Goal: Task Accomplishment & Management: Complete application form

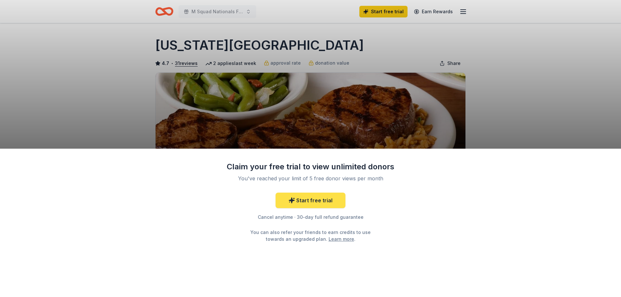
click at [329, 206] on link "Start free trial" at bounding box center [311, 201] width 70 height 16
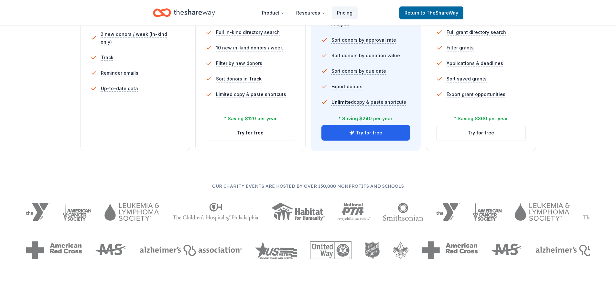
scroll to position [226, 0]
click at [381, 136] on button "Try for free" at bounding box center [366, 134] width 89 height 16
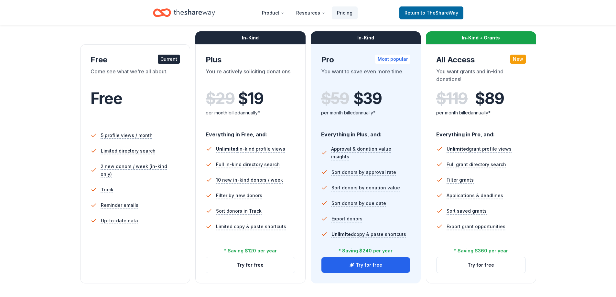
scroll to position [127, 0]
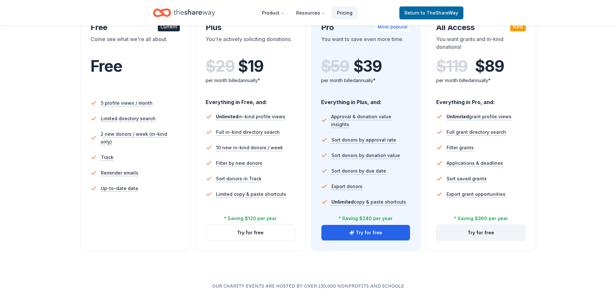
click at [493, 233] on button "Try for free" at bounding box center [481, 233] width 89 height 16
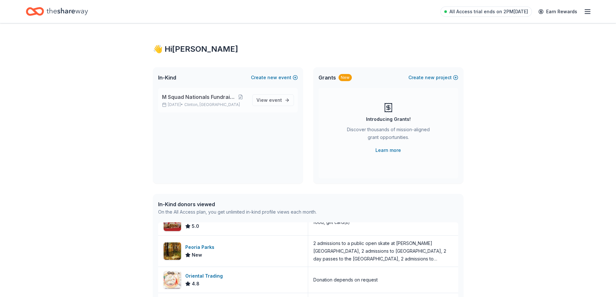
click at [199, 94] on span "M Squad Nationals Fundraiser" at bounding box center [198, 97] width 73 height 8
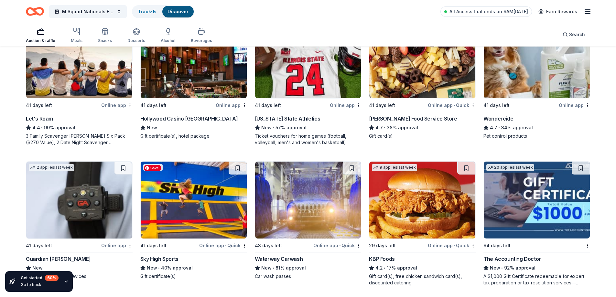
scroll to position [420, 0]
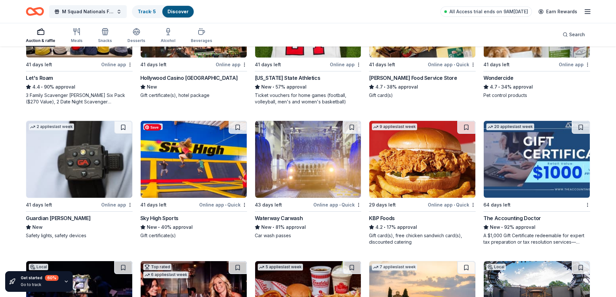
click at [186, 172] on img at bounding box center [194, 159] width 106 height 77
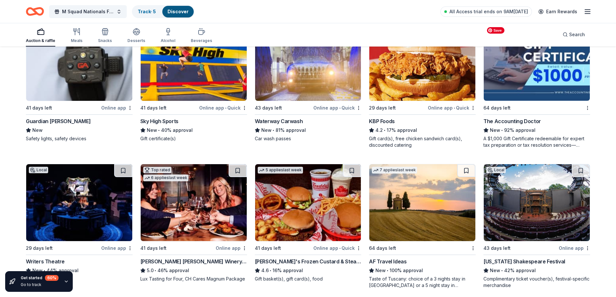
scroll to position [581, 0]
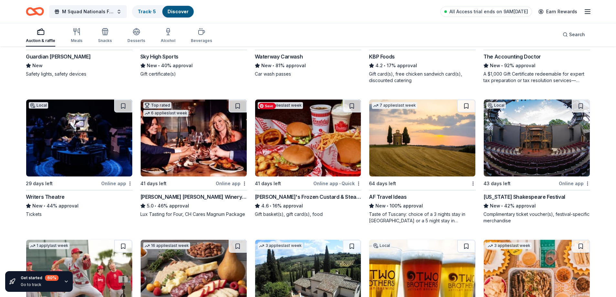
click at [307, 156] on img at bounding box center [308, 138] width 106 height 77
click at [425, 163] on img at bounding box center [422, 138] width 106 height 77
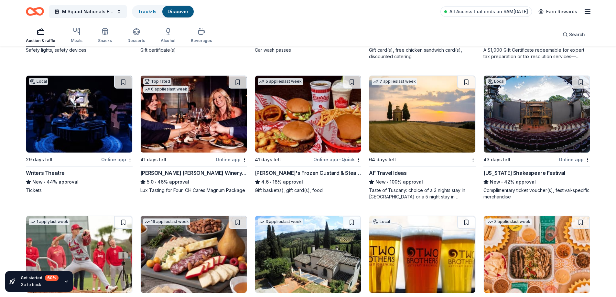
scroll to position [614, 0]
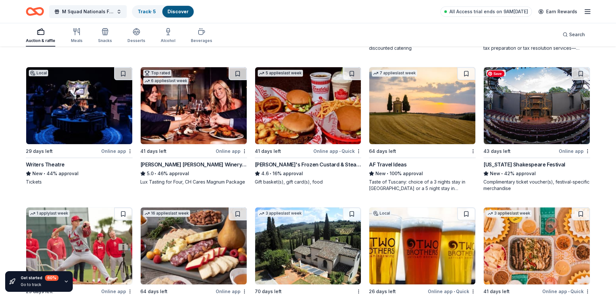
click at [544, 121] on img at bounding box center [537, 105] width 106 height 77
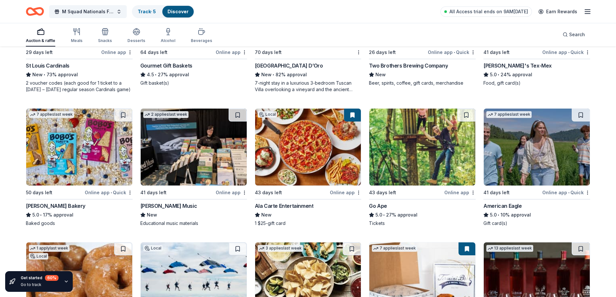
scroll to position [862, 0]
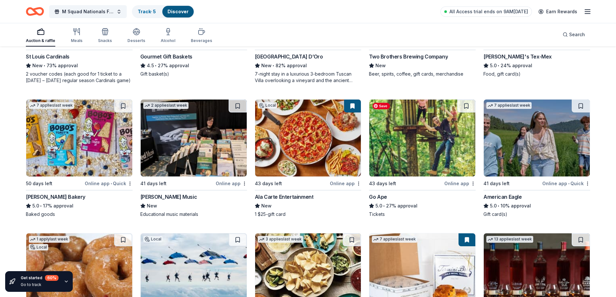
click at [400, 139] on img at bounding box center [422, 138] width 106 height 77
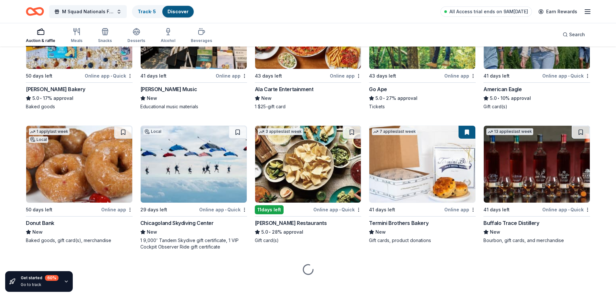
scroll to position [975, 0]
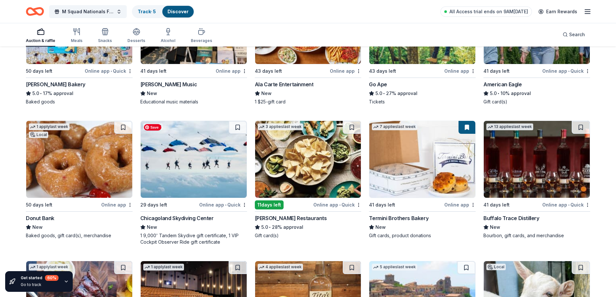
click at [221, 166] on img at bounding box center [194, 159] width 106 height 77
click at [295, 146] on img at bounding box center [308, 159] width 106 height 77
click at [459, 170] on img at bounding box center [422, 159] width 106 height 77
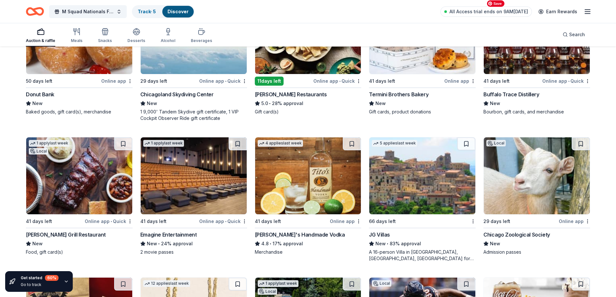
scroll to position [1104, 0]
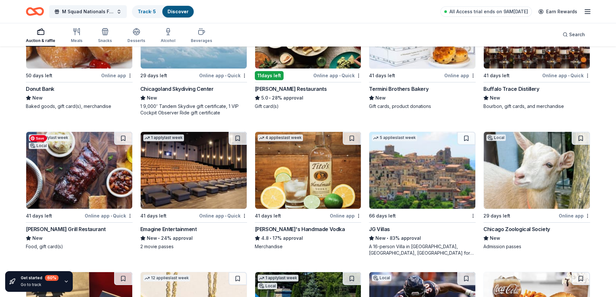
click at [103, 190] on img at bounding box center [79, 170] width 106 height 77
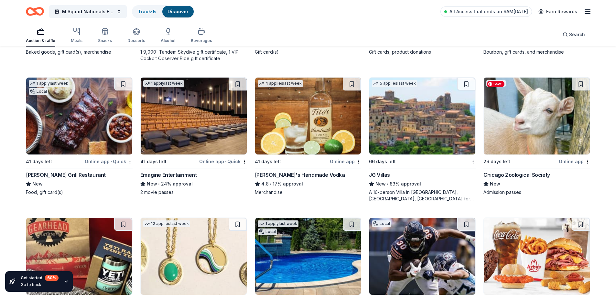
scroll to position [1169, 0]
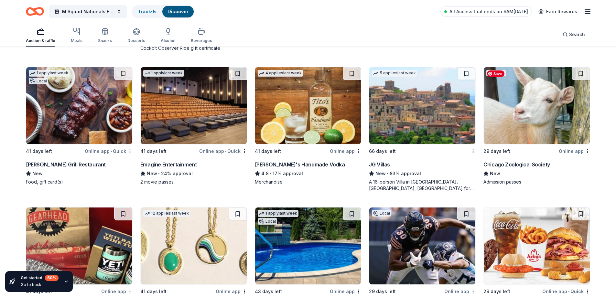
click at [520, 115] on img at bounding box center [537, 105] width 106 height 77
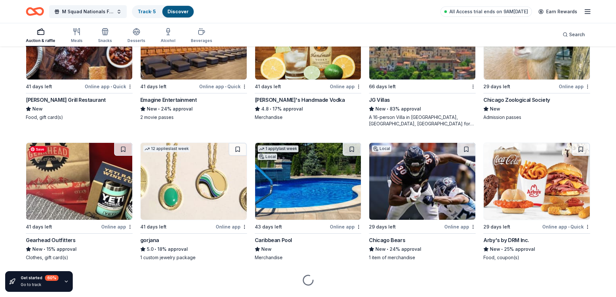
scroll to position [1249, 0]
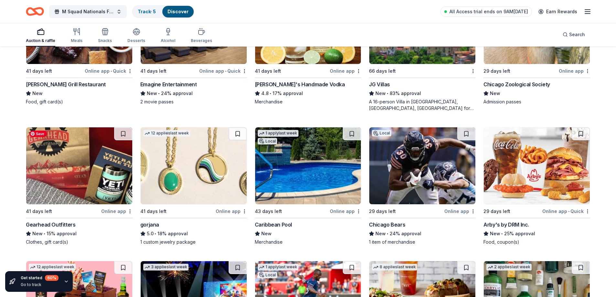
click at [79, 178] on img at bounding box center [79, 165] width 106 height 77
click at [194, 190] on img at bounding box center [194, 165] width 106 height 77
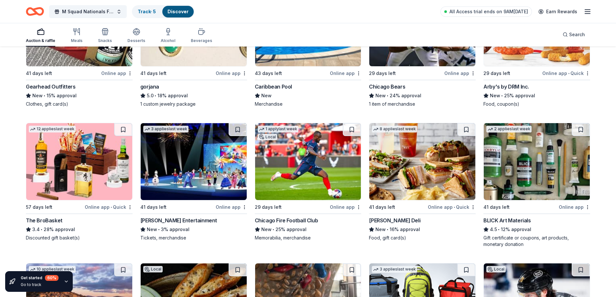
scroll to position [1411, 0]
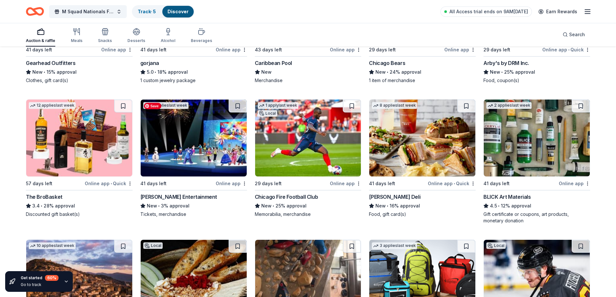
click at [187, 150] on img at bounding box center [194, 138] width 106 height 77
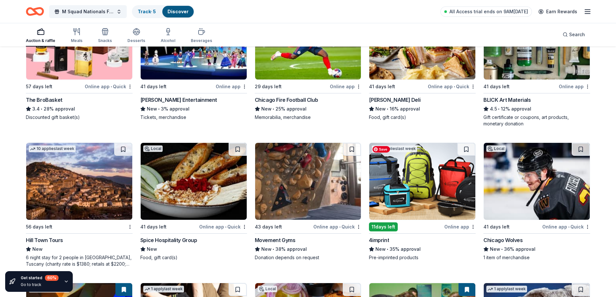
scroll to position [1540, 0]
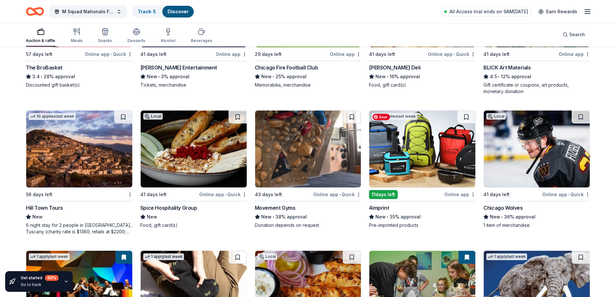
click at [425, 172] on img at bounding box center [422, 149] width 106 height 77
click at [540, 151] on img at bounding box center [537, 149] width 106 height 77
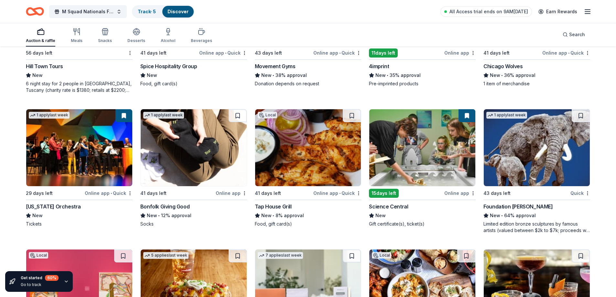
scroll to position [1702, 0]
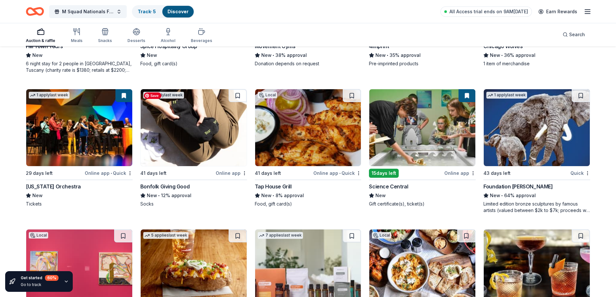
click at [200, 115] on img at bounding box center [194, 127] width 106 height 77
click at [302, 119] on img at bounding box center [308, 127] width 106 height 77
click at [400, 132] on img at bounding box center [422, 127] width 106 height 77
click at [548, 136] on img at bounding box center [537, 127] width 106 height 77
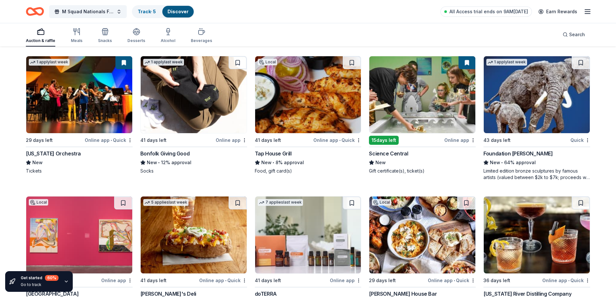
scroll to position [1799, 0]
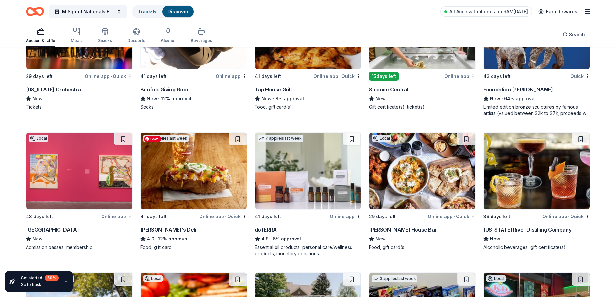
click at [199, 166] on img at bounding box center [194, 171] width 106 height 77
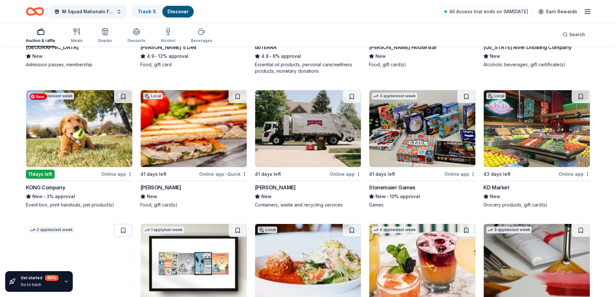
scroll to position [1993, 0]
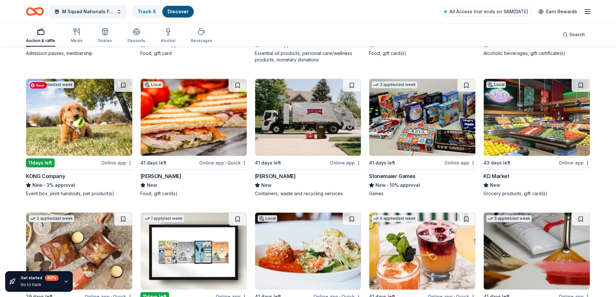
click at [94, 133] on img at bounding box center [79, 117] width 106 height 77
click at [426, 125] on img at bounding box center [422, 117] width 106 height 77
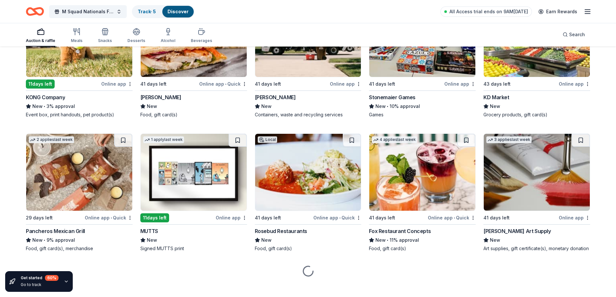
scroll to position [2078, 0]
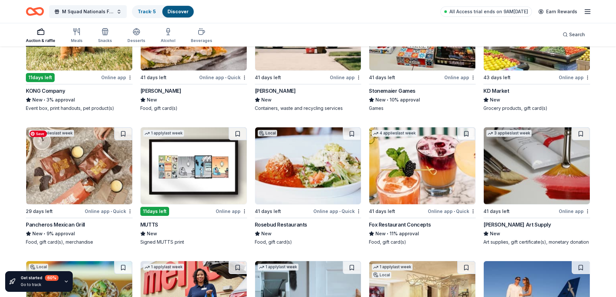
click at [96, 165] on img at bounding box center [79, 165] width 106 height 77
click at [316, 158] on img at bounding box center [308, 165] width 106 height 77
click at [421, 149] on img at bounding box center [422, 165] width 106 height 77
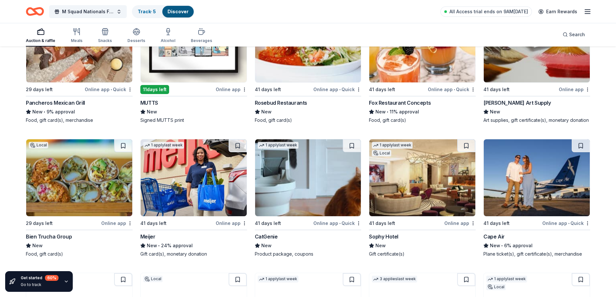
scroll to position [2240, 0]
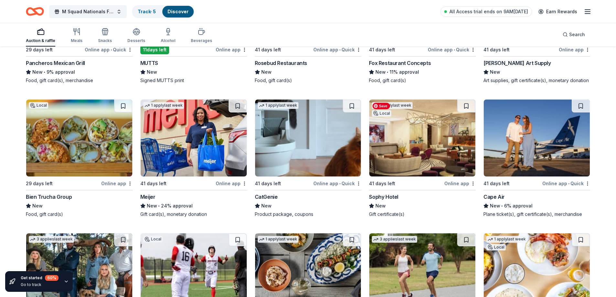
click at [443, 137] on img at bounding box center [422, 138] width 106 height 77
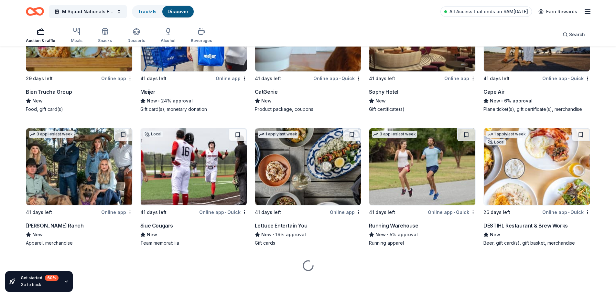
scroll to position [2346, 0]
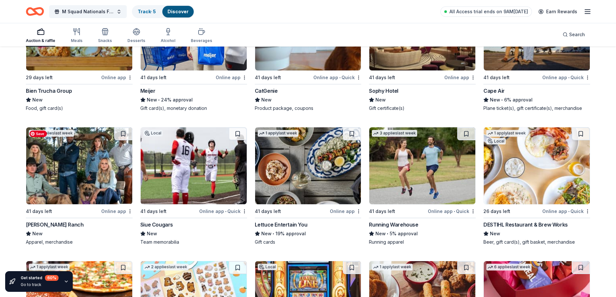
click at [85, 183] on img at bounding box center [79, 165] width 106 height 77
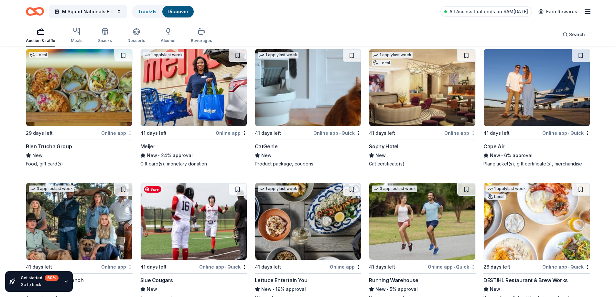
scroll to position [2282, 0]
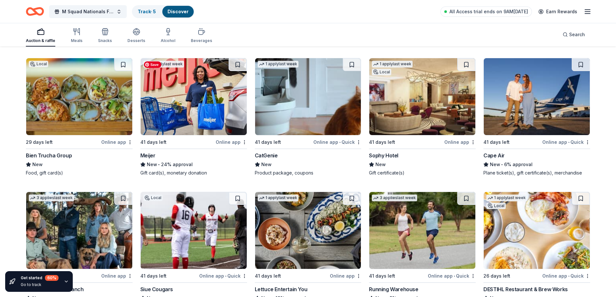
click at [159, 93] on img at bounding box center [194, 96] width 106 height 77
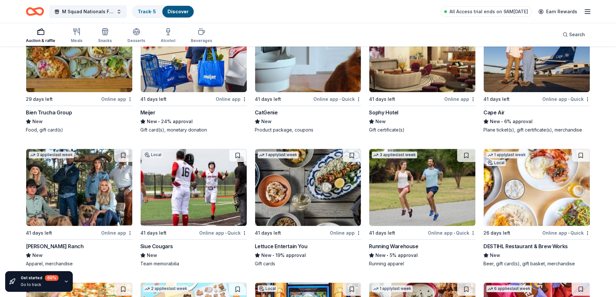
scroll to position [2346, 0]
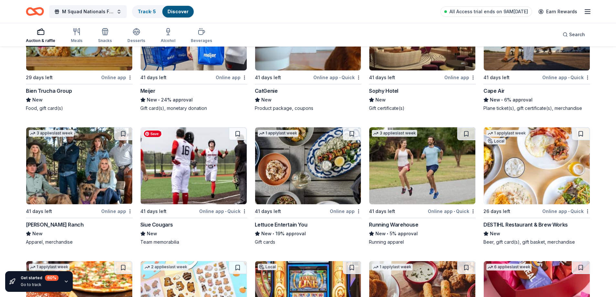
click at [211, 173] on img at bounding box center [194, 165] width 106 height 77
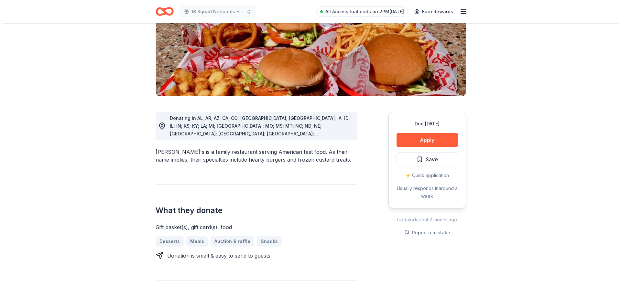
scroll to position [129, 0]
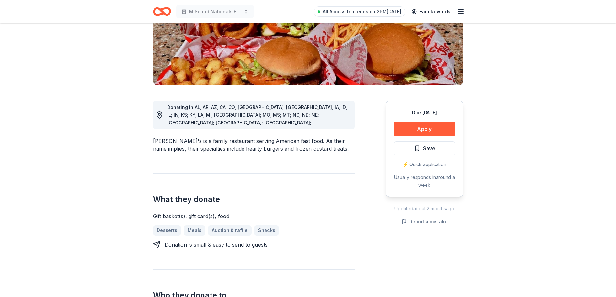
click at [410, 119] on div "Due [DATE] Apply Save ⚡️ Quick application Usually responds in around a week" at bounding box center [425, 149] width 78 height 96
click at [412, 122] on button "Apply" at bounding box center [424, 129] width 61 height 14
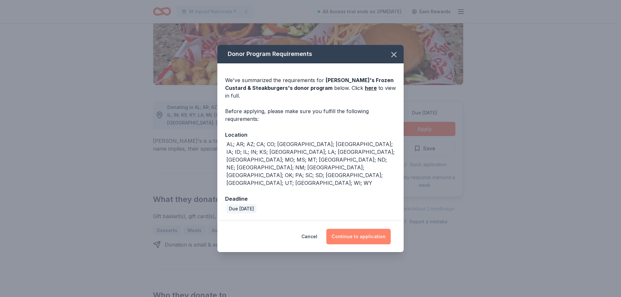
click at [384, 229] on button "Continue to application" at bounding box center [358, 237] width 64 height 16
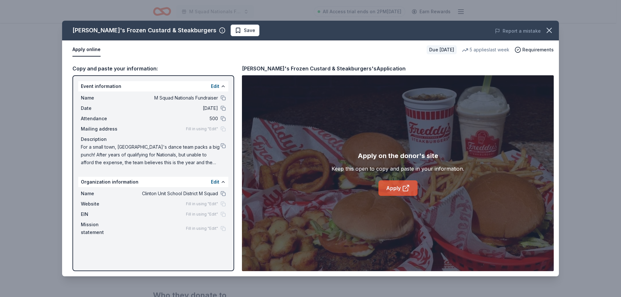
click at [407, 188] on icon at bounding box center [407, 187] width 4 height 4
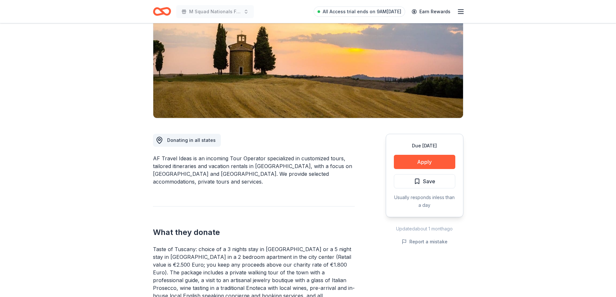
scroll to position [208, 0]
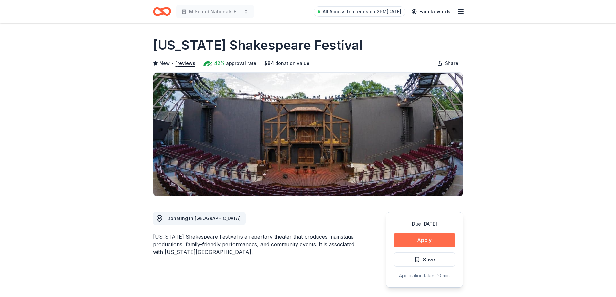
click at [421, 235] on button "Apply" at bounding box center [424, 240] width 61 height 14
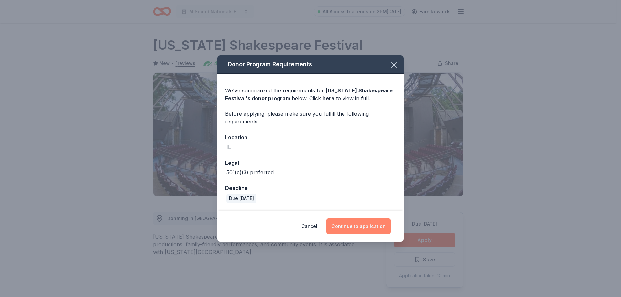
click at [369, 228] on button "Continue to application" at bounding box center [358, 227] width 64 height 16
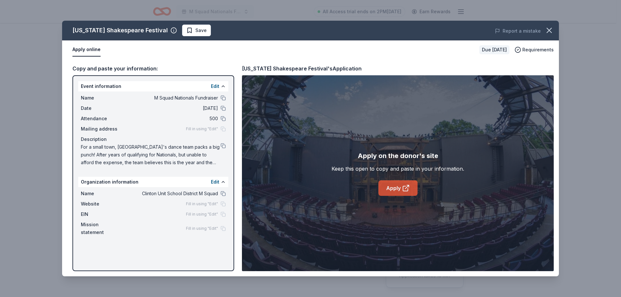
click at [399, 184] on link "Apply" at bounding box center [397, 189] width 39 height 16
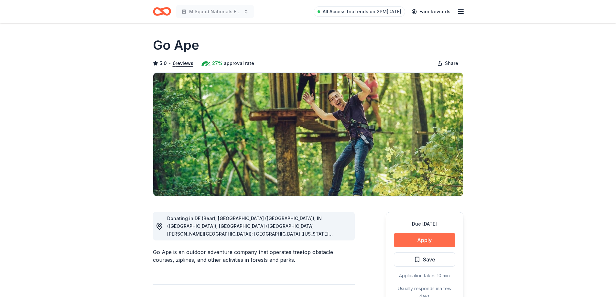
click at [434, 235] on button "Apply" at bounding box center [424, 240] width 61 height 14
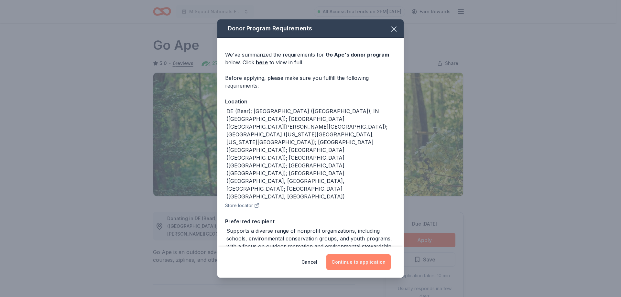
click at [362, 258] on button "Continue to application" at bounding box center [358, 263] width 64 height 16
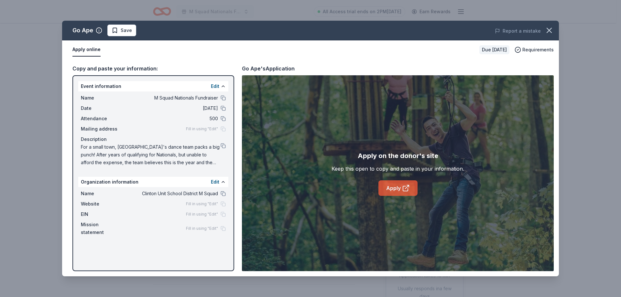
click at [385, 186] on link "Apply" at bounding box center [397, 189] width 39 height 16
click at [399, 186] on link "Apply" at bounding box center [397, 189] width 39 height 16
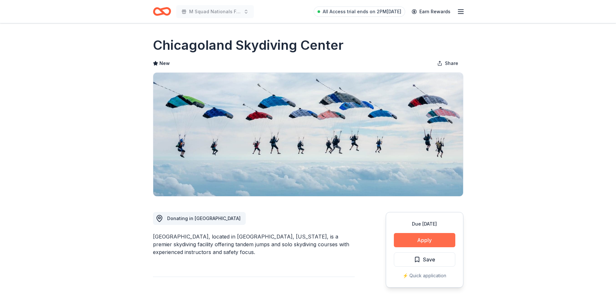
click at [421, 242] on button "Apply" at bounding box center [424, 240] width 61 height 14
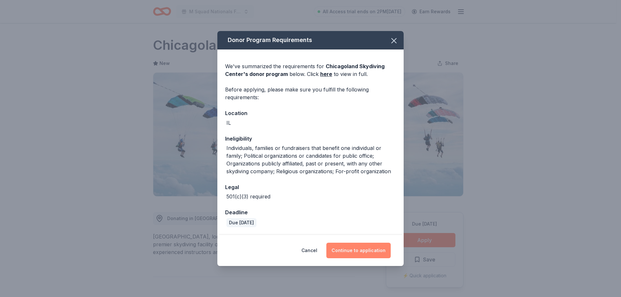
click at [374, 245] on button "Continue to application" at bounding box center [358, 251] width 64 height 16
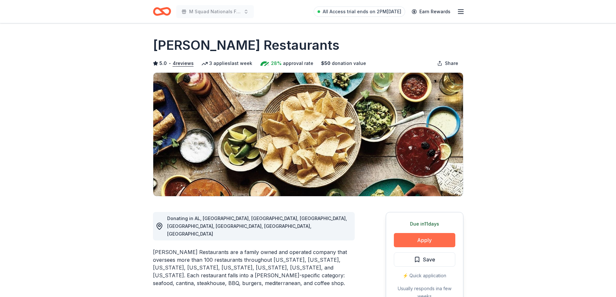
click at [424, 240] on button "Apply" at bounding box center [424, 240] width 61 height 14
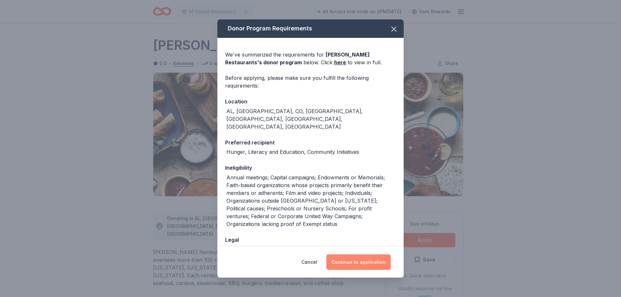
click at [354, 260] on button "Continue to application" at bounding box center [358, 263] width 64 height 16
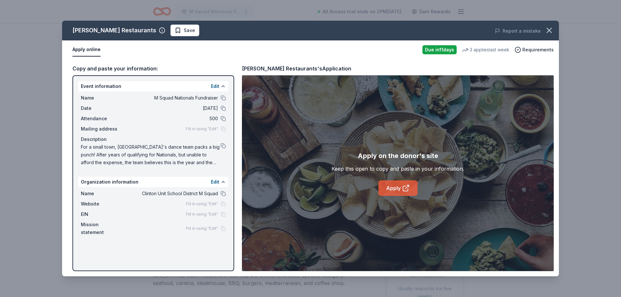
click at [400, 186] on link "Apply" at bounding box center [397, 189] width 39 height 16
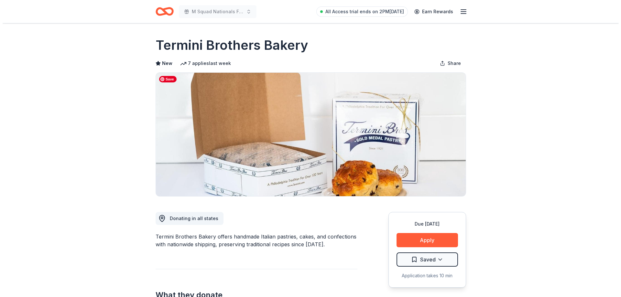
scroll to position [32, 0]
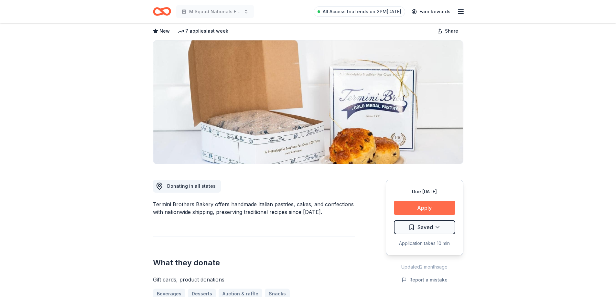
click at [412, 203] on button "Apply" at bounding box center [424, 208] width 61 height 14
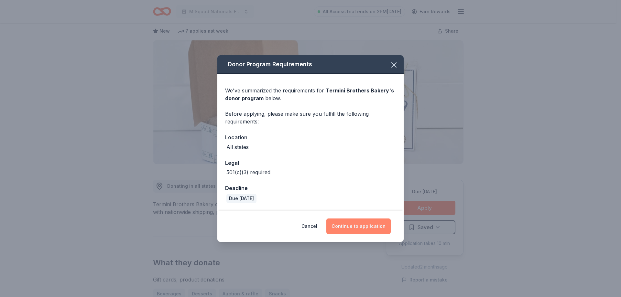
click at [371, 233] on button "Continue to application" at bounding box center [358, 227] width 64 height 16
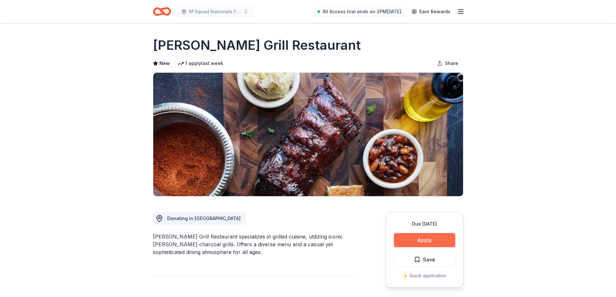
click at [431, 245] on button "Apply" at bounding box center [424, 240] width 61 height 14
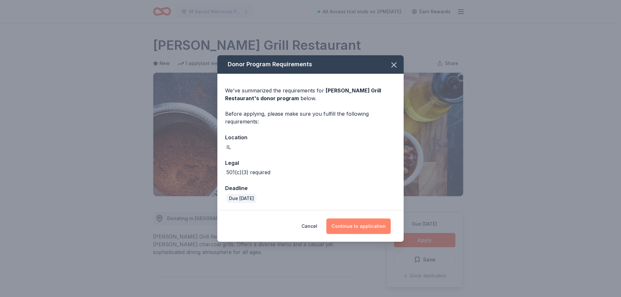
click at [368, 223] on button "Continue to application" at bounding box center [358, 227] width 64 height 16
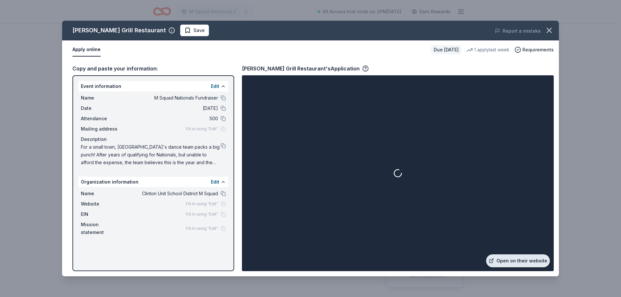
click at [508, 259] on link "Open on their website" at bounding box center [518, 261] width 64 height 13
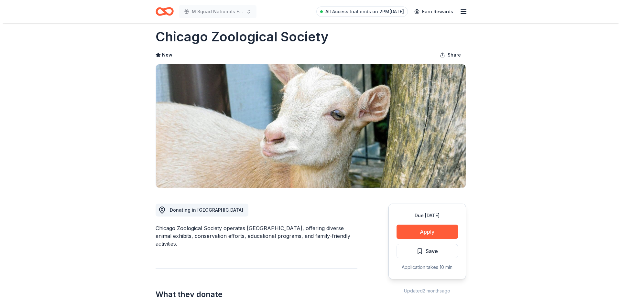
scroll to position [32, 0]
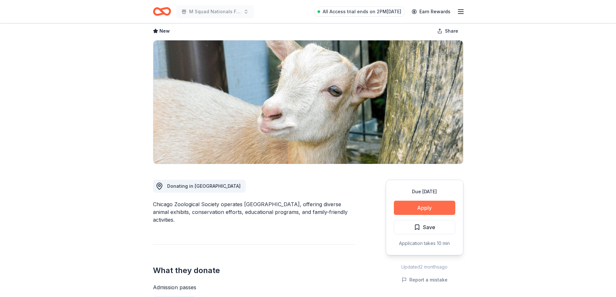
click at [444, 211] on button "Apply" at bounding box center [424, 208] width 61 height 14
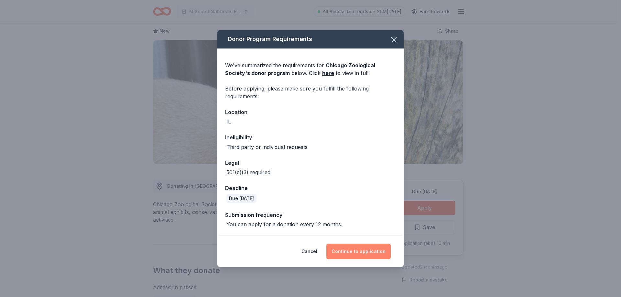
click at [338, 248] on button "Continue to application" at bounding box center [358, 252] width 64 height 16
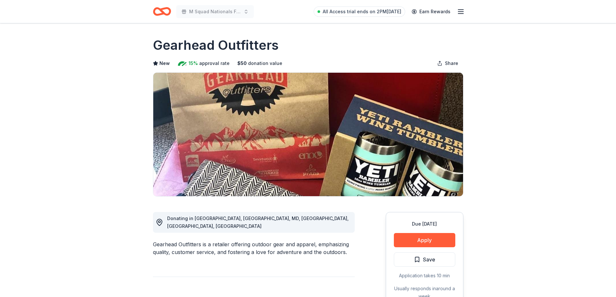
click at [431, 234] on button "Apply" at bounding box center [424, 240] width 61 height 14
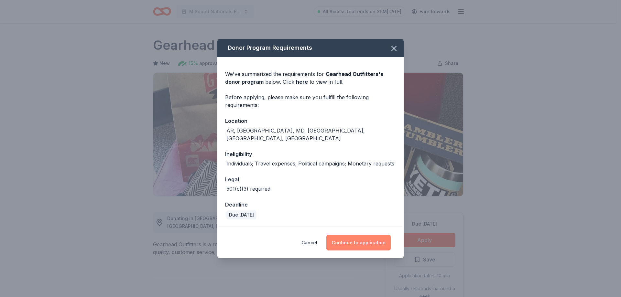
click at [364, 238] on button "Continue to application" at bounding box center [358, 243] width 64 height 16
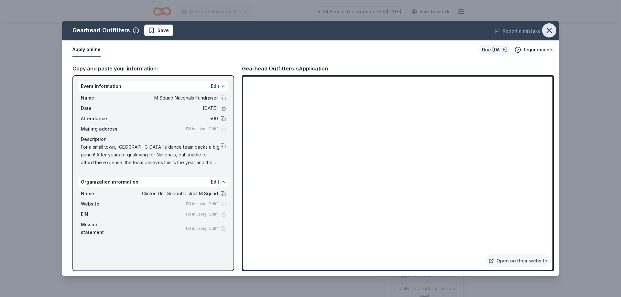
click at [550, 30] on icon "button" at bounding box center [549, 30] width 5 height 5
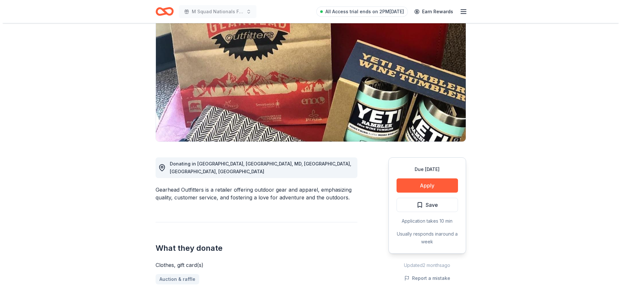
scroll to position [65, 0]
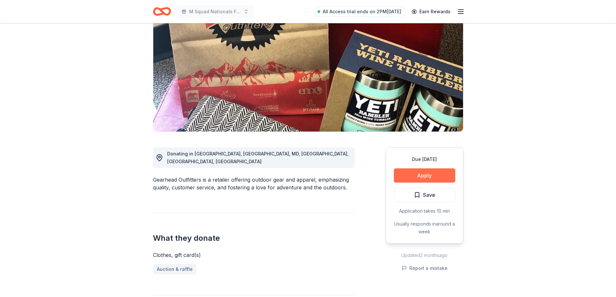
click at [414, 172] on button "Apply" at bounding box center [424, 176] width 61 height 14
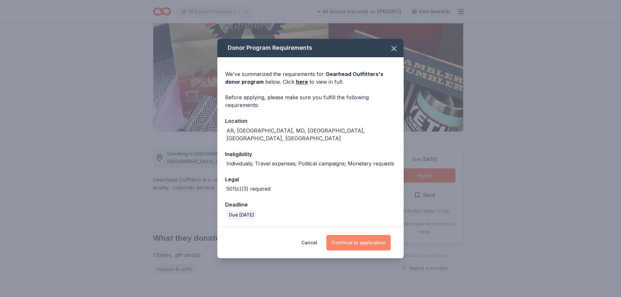
click at [375, 236] on button "Continue to application" at bounding box center [358, 243] width 64 height 16
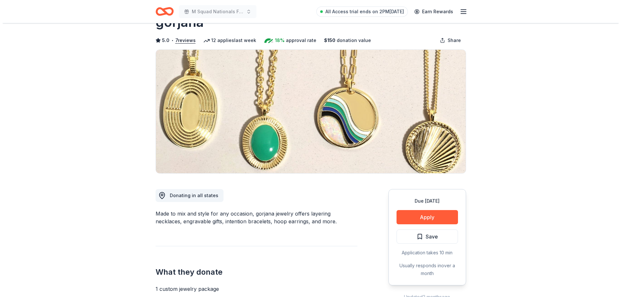
scroll to position [32, 0]
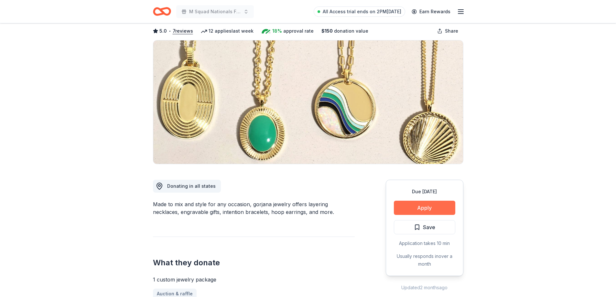
click at [407, 208] on button "Apply" at bounding box center [424, 208] width 61 height 14
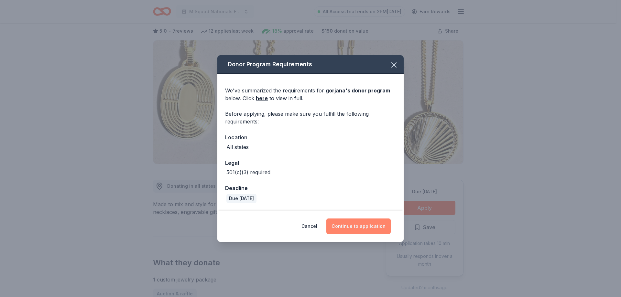
click at [377, 219] on button "Continue to application" at bounding box center [358, 227] width 64 height 16
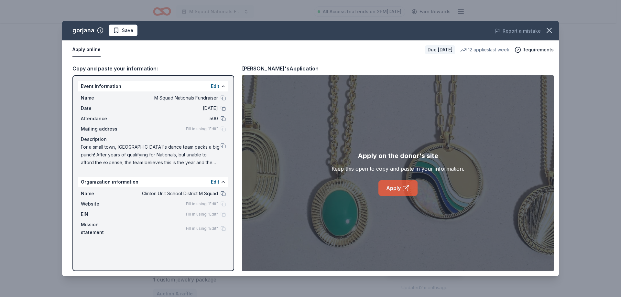
click at [395, 185] on link "Apply" at bounding box center [397, 189] width 39 height 16
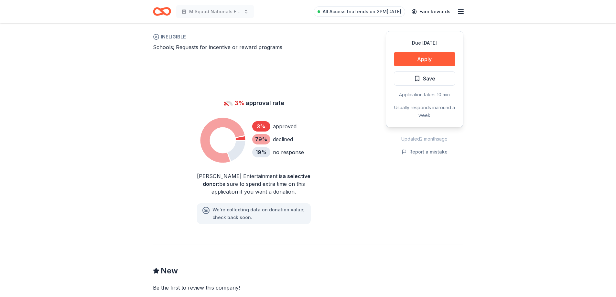
scroll to position [291, 0]
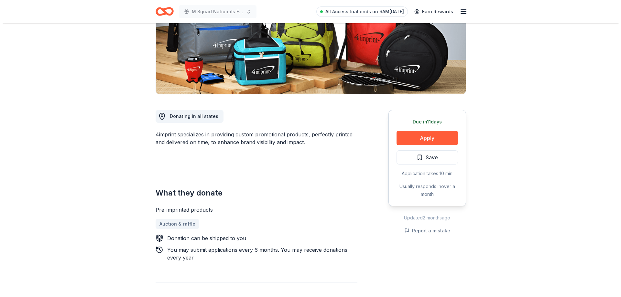
scroll to position [96, 0]
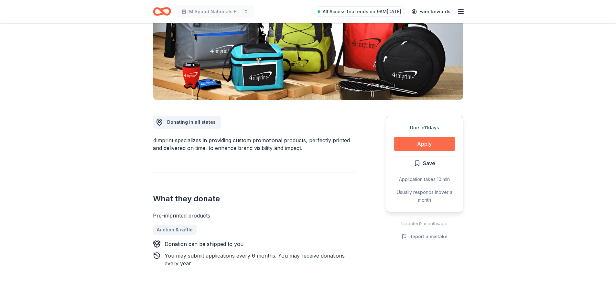
click at [439, 142] on button "Apply" at bounding box center [424, 144] width 61 height 14
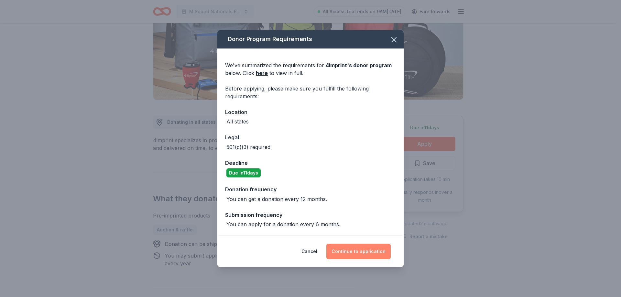
drag, startPoint x: 361, startPoint y: 251, endPoint x: 364, endPoint y: 255, distance: 4.2
click at [364, 255] on button "Continue to application" at bounding box center [358, 252] width 64 height 16
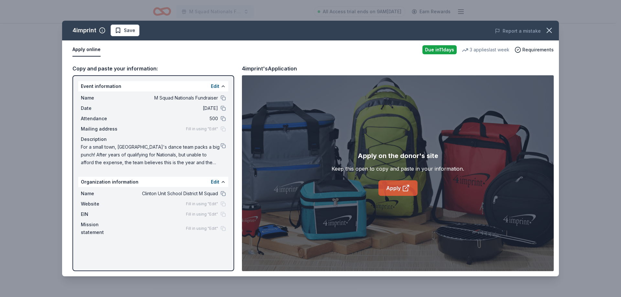
click at [390, 195] on link "Apply" at bounding box center [397, 189] width 39 height 16
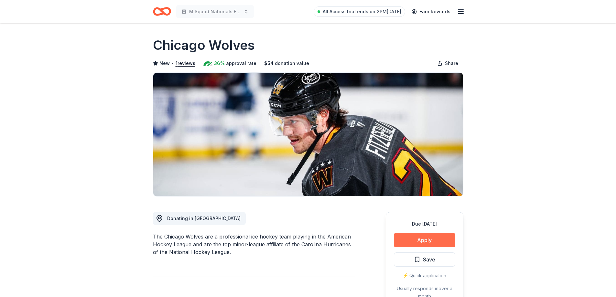
click at [420, 243] on button "Apply" at bounding box center [424, 240] width 61 height 14
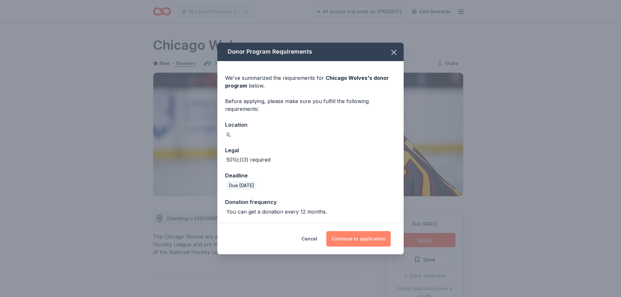
click at [362, 233] on button "Continue to application" at bounding box center [358, 239] width 64 height 16
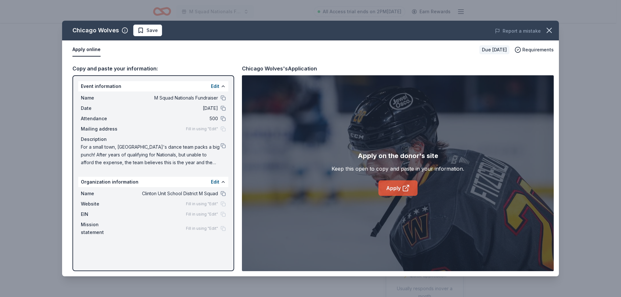
click at [398, 192] on link "Apply" at bounding box center [397, 189] width 39 height 16
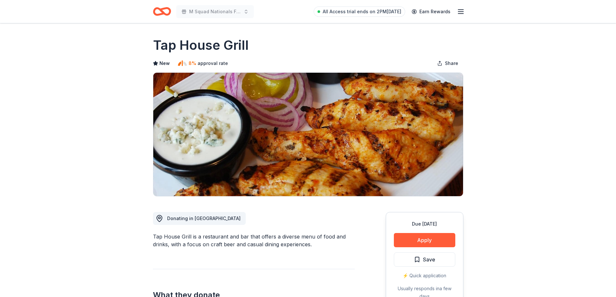
drag, startPoint x: 424, startPoint y: 242, endPoint x: 542, endPoint y: 128, distance: 163.8
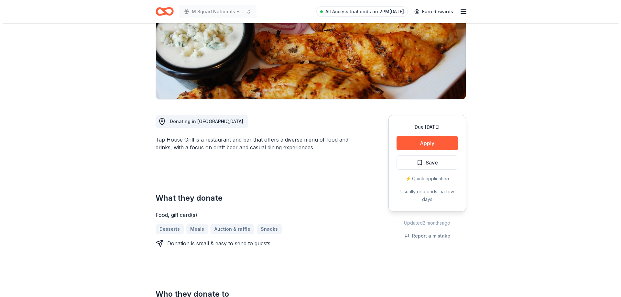
scroll to position [162, 0]
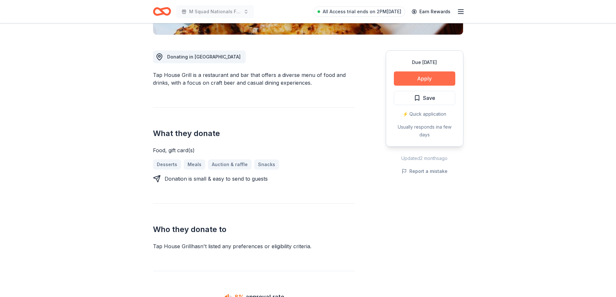
click at [417, 75] on button "Apply" at bounding box center [424, 78] width 61 height 14
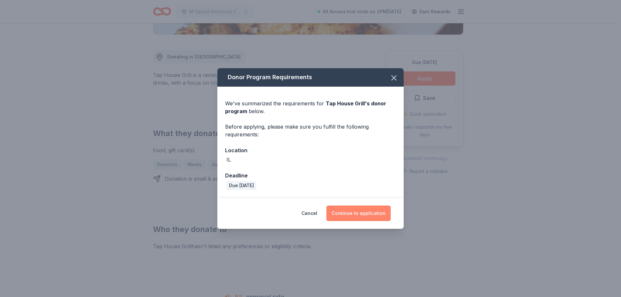
click at [368, 217] on button "Continue to application" at bounding box center [358, 214] width 64 height 16
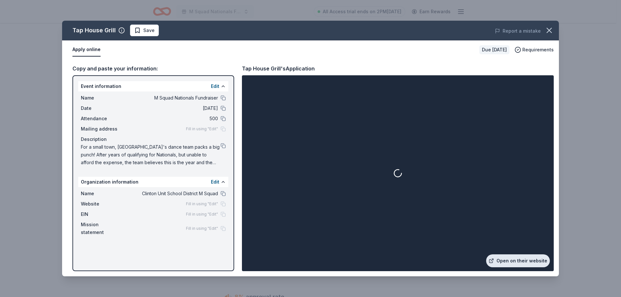
click at [505, 261] on link "Open on their website" at bounding box center [518, 261] width 64 height 13
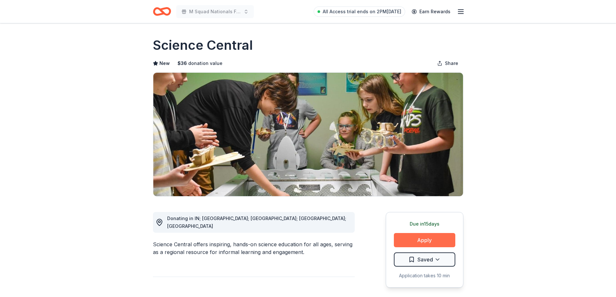
click at [436, 238] on button "Apply" at bounding box center [424, 240] width 61 height 14
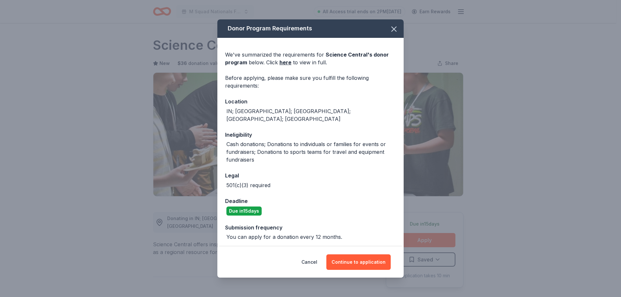
drag, startPoint x: 372, startPoint y: 254, endPoint x: 389, endPoint y: 214, distance: 44.2
click at [389, 214] on div "Donor Program Requirements We've summarized the requirements for Science Centra…" at bounding box center [310, 148] width 186 height 258
click at [363, 192] on div "We've summarized the requirements for Science Central 's donor program below. C…" at bounding box center [310, 143] width 186 height 211
click at [522, 87] on div "Donor Program Requirements We've summarized the requirements for Science Centra…" at bounding box center [310, 148] width 621 height 297
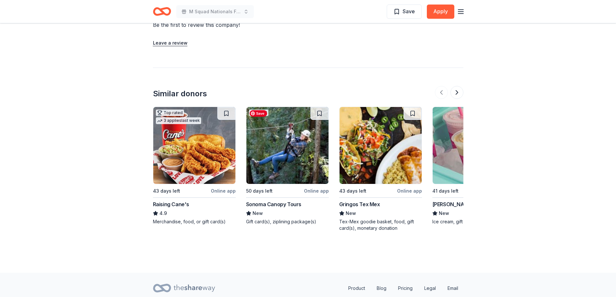
scroll to position [658, 0]
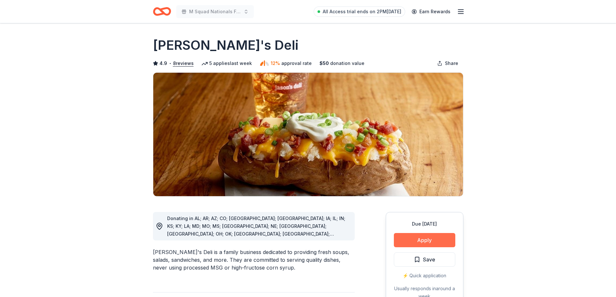
click at [432, 239] on button "Apply" at bounding box center [424, 240] width 61 height 14
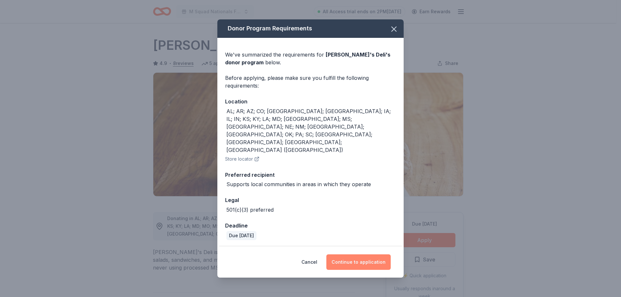
click at [357, 255] on button "Continue to application" at bounding box center [358, 263] width 64 height 16
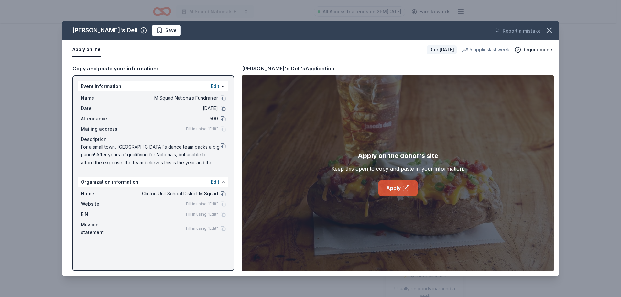
click at [405, 185] on icon at bounding box center [406, 188] width 8 height 8
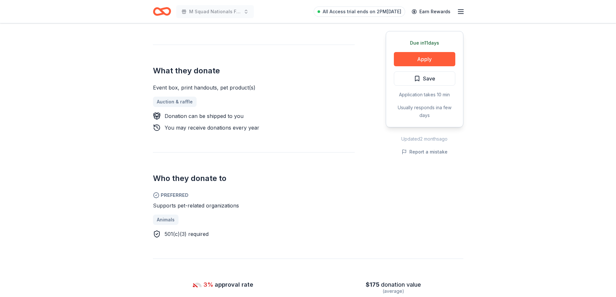
scroll to position [226, 0]
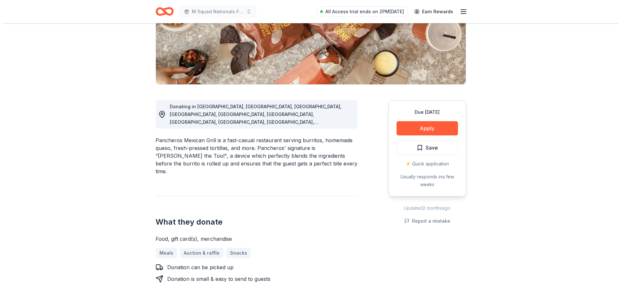
scroll to position [162, 0]
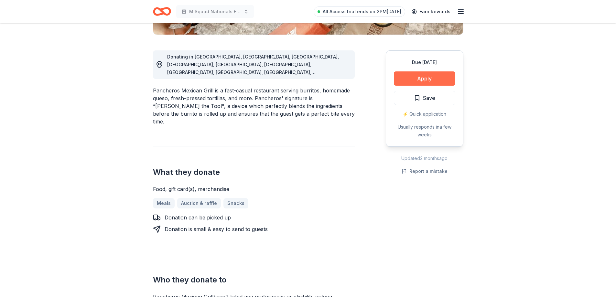
click at [417, 72] on button "Apply" at bounding box center [424, 78] width 61 height 14
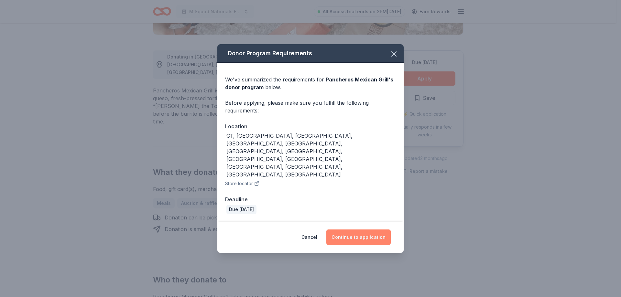
click at [366, 230] on button "Continue to application" at bounding box center [358, 238] width 64 height 16
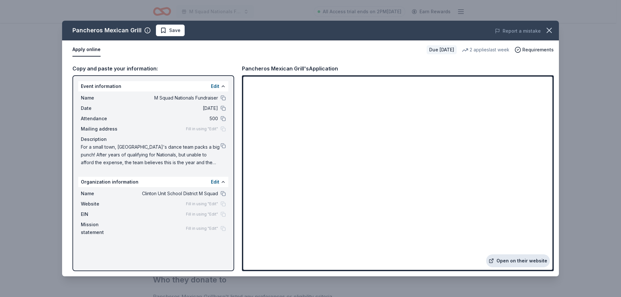
click at [523, 260] on link "Open on their website" at bounding box center [518, 261] width 64 height 13
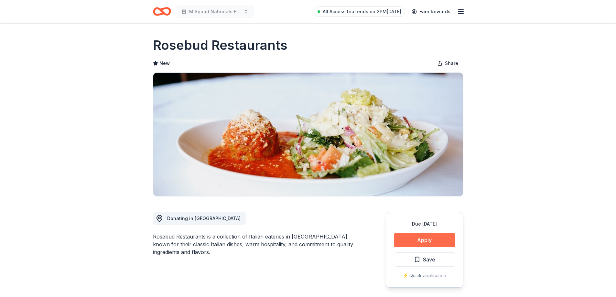
click at [444, 243] on button "Apply" at bounding box center [424, 240] width 61 height 14
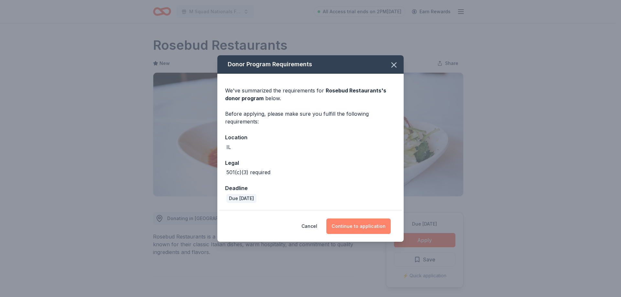
click at [367, 224] on button "Continue to application" at bounding box center [358, 227] width 64 height 16
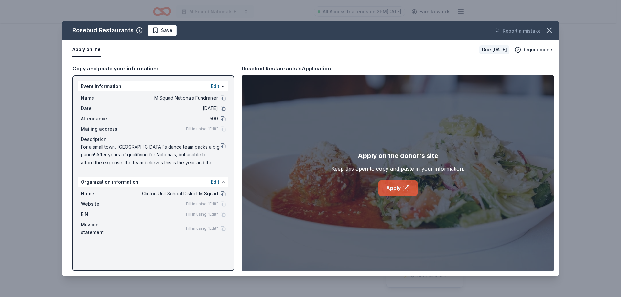
click at [388, 189] on link "Apply" at bounding box center [397, 189] width 39 height 16
click at [389, 185] on link "Apply" at bounding box center [397, 189] width 39 height 16
click at [547, 30] on icon "button" at bounding box center [549, 30] width 9 height 9
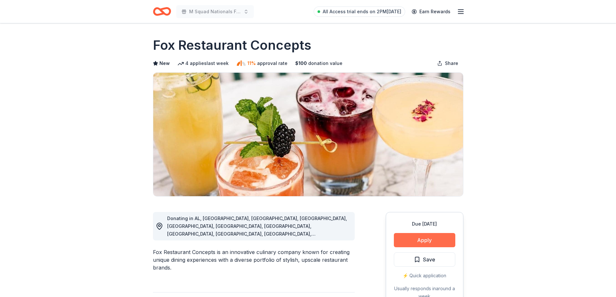
click at [445, 245] on button "Apply" at bounding box center [424, 240] width 61 height 14
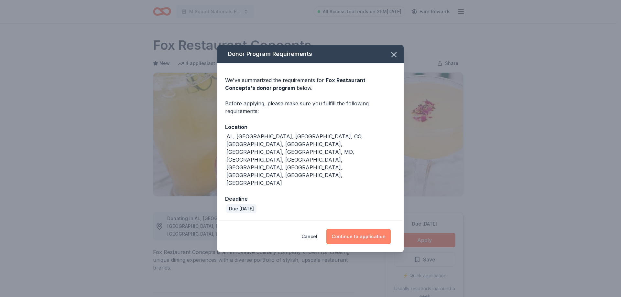
click at [379, 229] on button "Continue to application" at bounding box center [358, 237] width 64 height 16
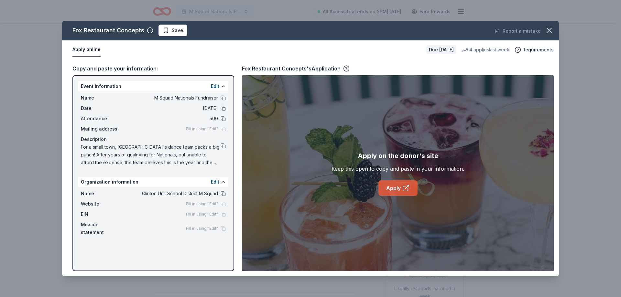
click at [392, 191] on link "Apply" at bounding box center [397, 189] width 39 height 16
click at [556, 31] on button "button" at bounding box center [549, 30] width 14 height 14
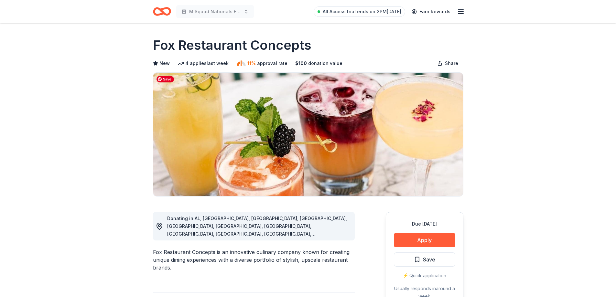
scroll to position [32, 0]
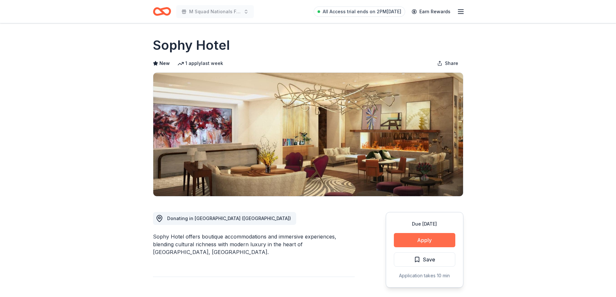
click at [436, 239] on button "Apply" at bounding box center [424, 240] width 61 height 14
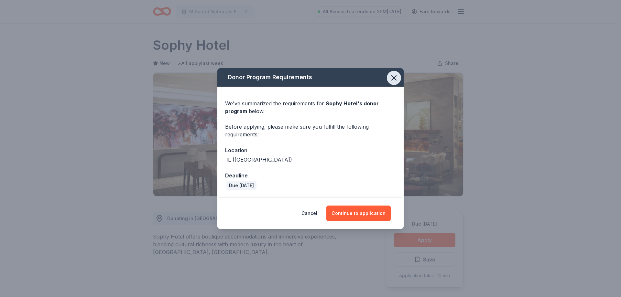
click at [393, 76] on icon "button" at bounding box center [393, 77] width 9 height 9
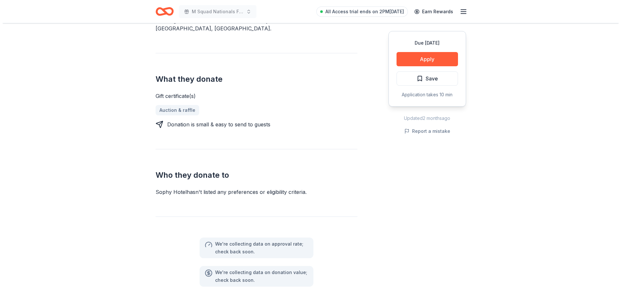
scroll to position [226, 0]
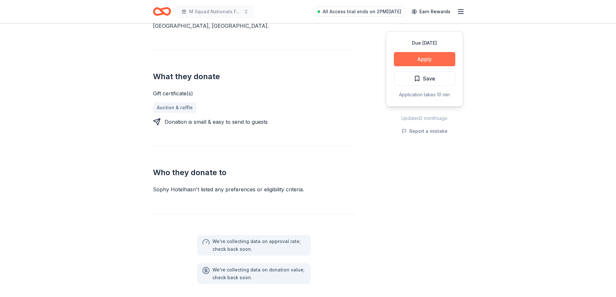
click at [428, 63] on button "Apply" at bounding box center [424, 59] width 61 height 14
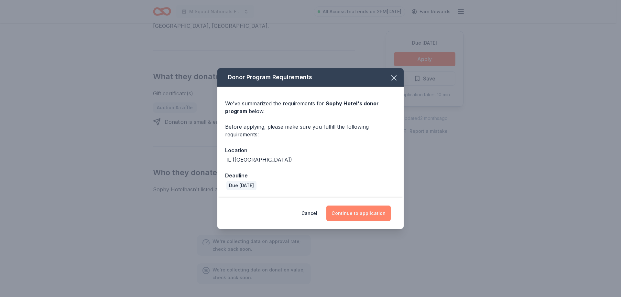
click at [365, 217] on button "Continue to application" at bounding box center [358, 214] width 64 height 16
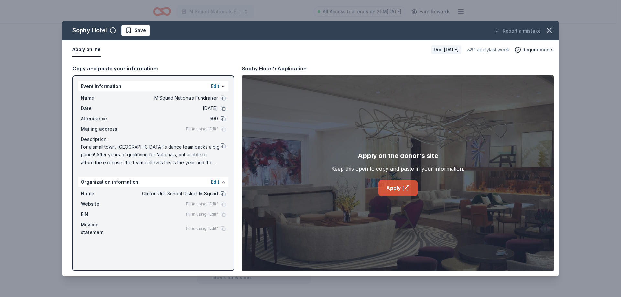
click at [390, 187] on link "Apply" at bounding box center [397, 189] width 39 height 16
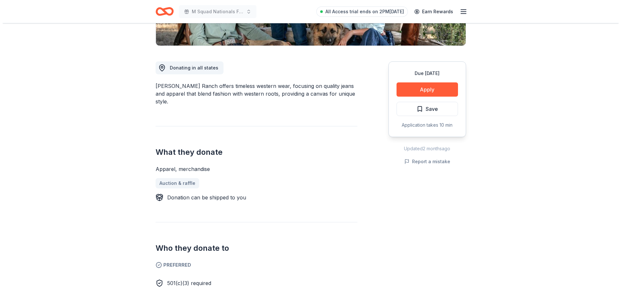
scroll to position [162, 0]
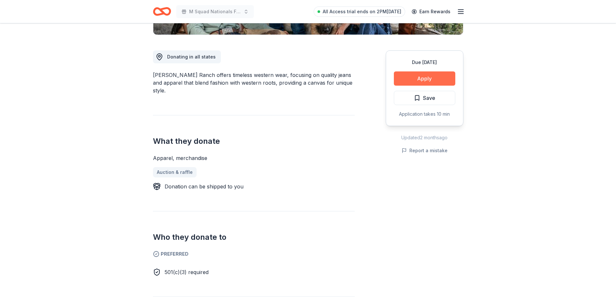
click at [420, 80] on button "Apply" at bounding box center [424, 78] width 61 height 14
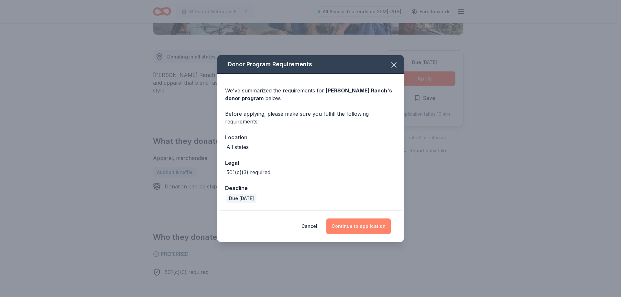
click at [372, 219] on button "Continue to application" at bounding box center [358, 227] width 64 height 16
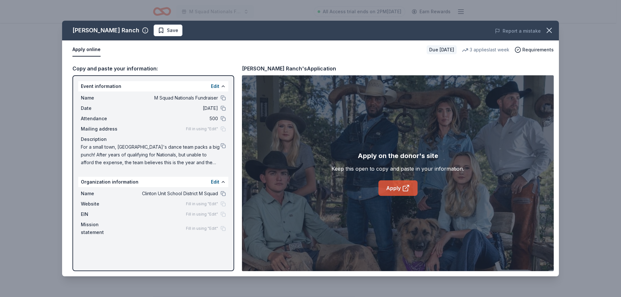
click at [381, 194] on link "Apply" at bounding box center [397, 189] width 39 height 16
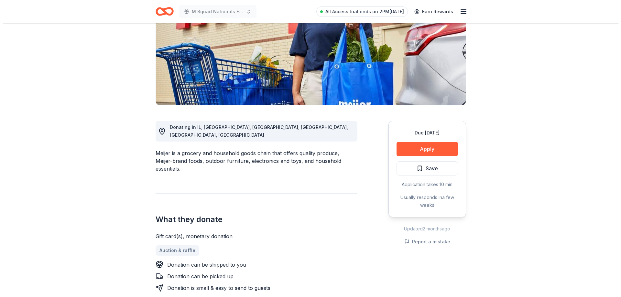
scroll to position [97, 0]
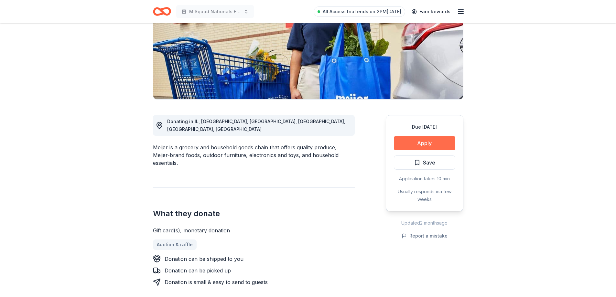
click at [432, 143] on button "Apply" at bounding box center [424, 143] width 61 height 14
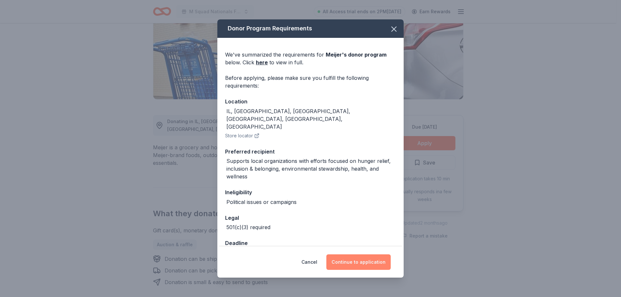
click at [350, 263] on button "Continue to application" at bounding box center [358, 263] width 64 height 16
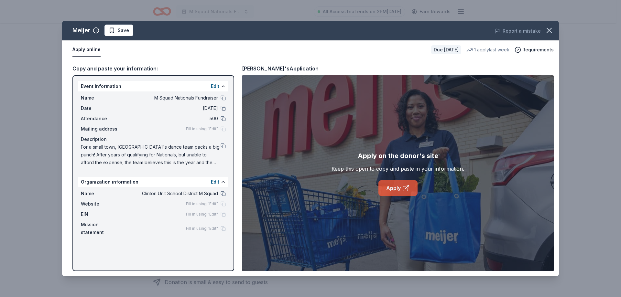
click at [411, 189] on link "Apply" at bounding box center [397, 189] width 39 height 16
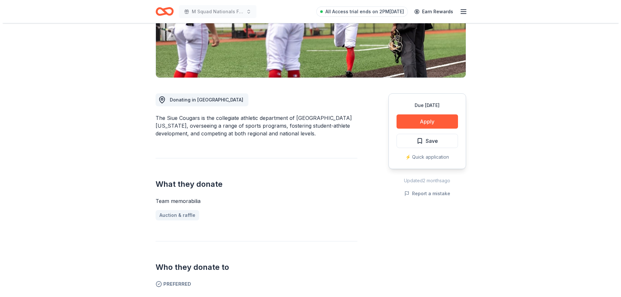
scroll to position [129, 0]
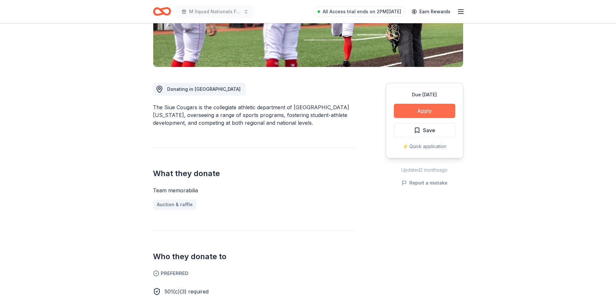
click at [440, 113] on button "Apply" at bounding box center [424, 111] width 61 height 14
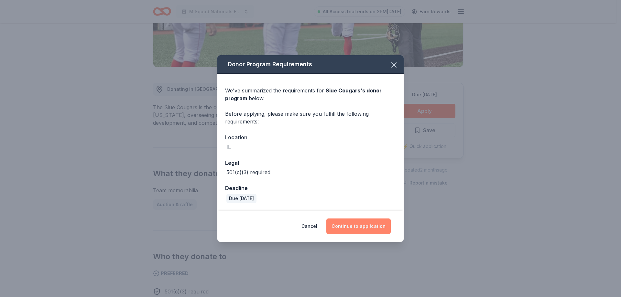
click at [353, 224] on button "Continue to application" at bounding box center [358, 227] width 64 height 16
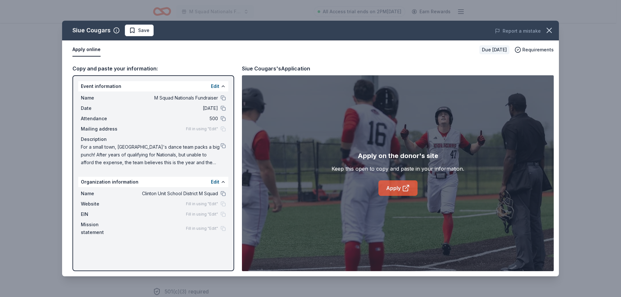
click at [405, 193] on link "Apply" at bounding box center [397, 189] width 39 height 16
